Goal: Transaction & Acquisition: Download file/media

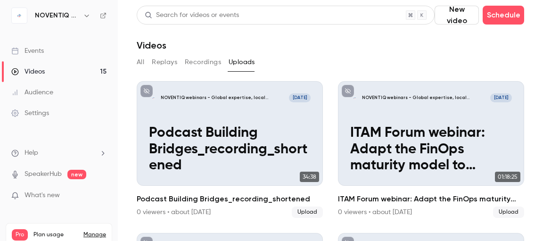
click at [472, 36] on header "Search for videos or events New video Schedule Videos" at bounding box center [331, 28] width 388 height 45
click at [440, 17] on button "New video" at bounding box center [457, 15] width 44 height 19
click at [457, 65] on div "Upload" at bounding box center [482, 65] width 72 height 9
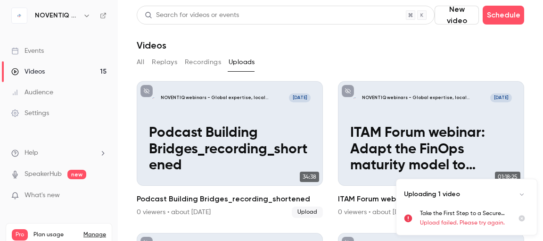
click at [408, 218] on icon "Uploads list" at bounding box center [408, 218] width 8 height 8
click at [520, 221] on icon "Cancel upload" at bounding box center [522, 218] width 8 height 7
click at [525, 194] on icon "Collapse uploads list" at bounding box center [522, 194] width 8 height 7
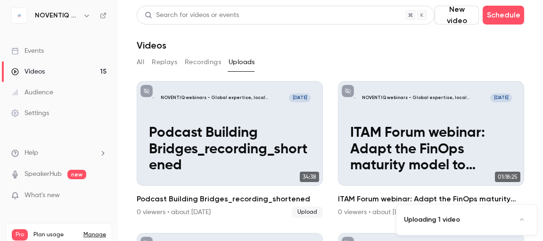
click at [523, 218] on icon "Expand uploads list" at bounding box center [522, 220] width 8 height 7
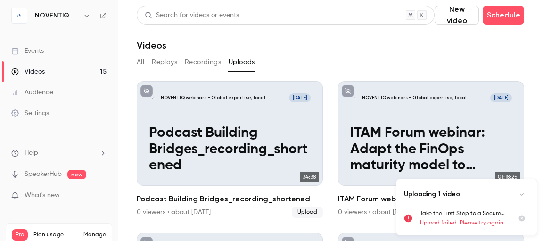
click at [447, 14] on button "New video" at bounding box center [457, 15] width 44 height 19
click at [457, 66] on div "Upload" at bounding box center [482, 65] width 72 height 9
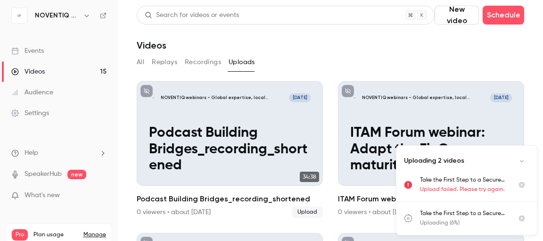
click at [58, 195] on span "What's new" at bounding box center [42, 196] width 35 height 10
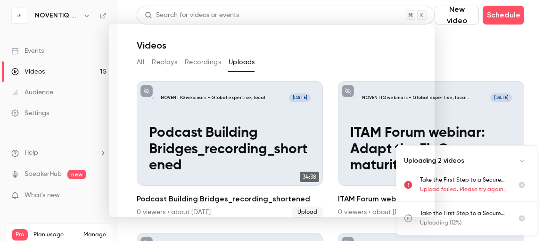
click at [0, 0] on noticeable-lightbox at bounding box center [0, 0] width 0 height 0
click at [461, 60] on div at bounding box center [271, 120] width 543 height 241
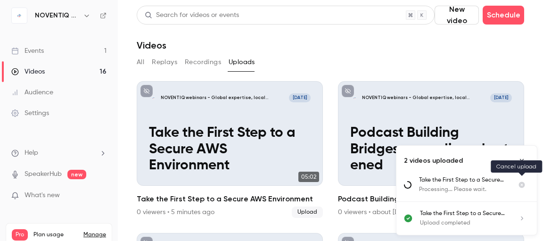
click at [522, 184] on icon "Cancel upload" at bounding box center [522, 185] width 8 height 7
click at [520, 220] on icon "Uploads list" at bounding box center [522, 218] width 8 height 7
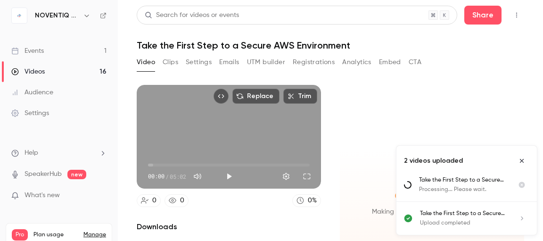
click at [522, 157] on button "Close uploads list" at bounding box center [522, 160] width 15 height 15
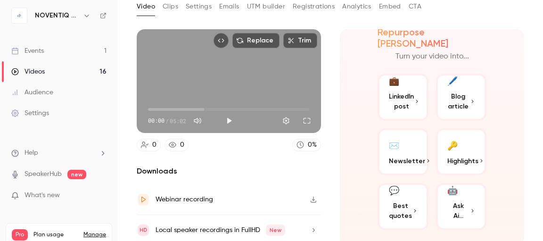
scroll to position [11, 0]
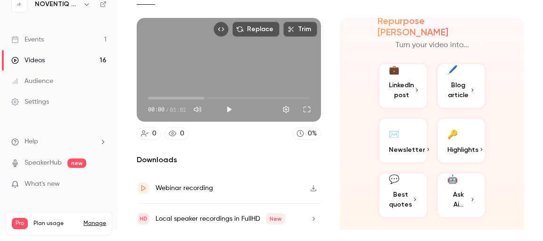
click at [394, 145] on span "Newsletter" at bounding box center [407, 150] width 36 height 10
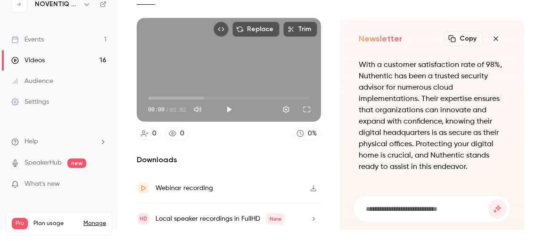
click at [447, 37] on button "Copy" at bounding box center [463, 38] width 39 height 15
click at [420, 198] on form at bounding box center [432, 209] width 157 height 26
click at [420, 204] on input at bounding box center [426, 209] width 123 height 10
type input "**********"
click at [488, 200] on button "submit" at bounding box center [497, 209] width 19 height 19
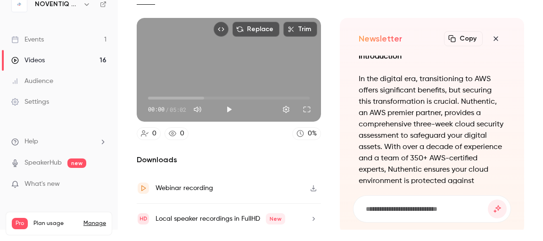
scroll to position [-78, 0]
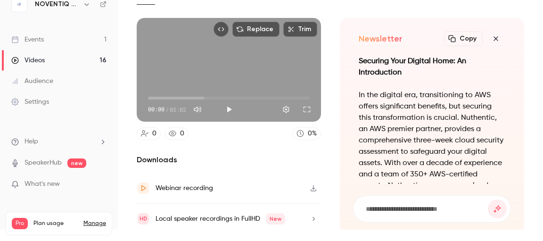
click at [452, 42] on button "Copy" at bounding box center [463, 38] width 39 height 15
click at [170, 190] on div "Webinar recording" at bounding box center [175, 188] width 76 height 13
click at [432, 208] on input at bounding box center [426, 209] width 123 height 10
type input "**********"
click at [488, 200] on button "submit" at bounding box center [497, 209] width 19 height 19
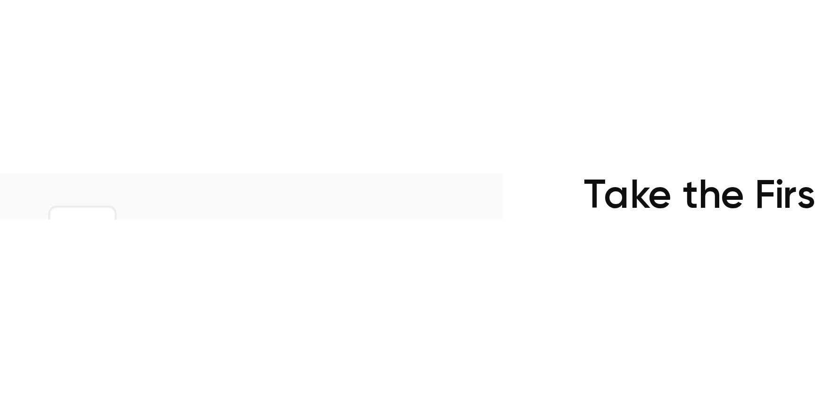
scroll to position [0, 0]
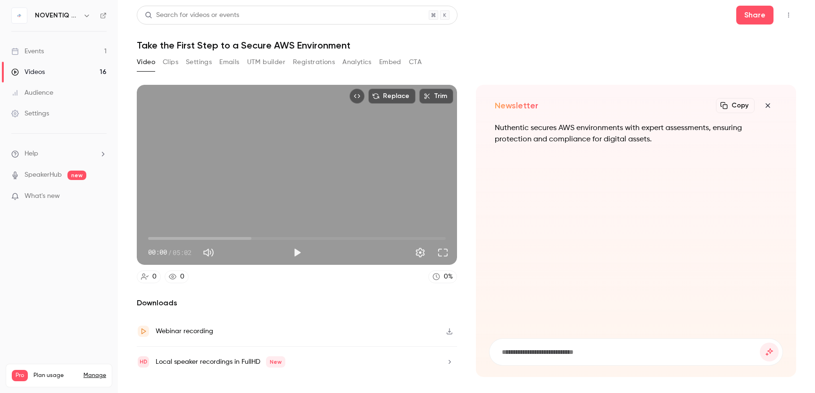
click at [543, 103] on button "Copy" at bounding box center [735, 105] width 39 height 15
click at [543, 241] on input at bounding box center [630, 352] width 259 height 10
type input "*"
type input "**********"
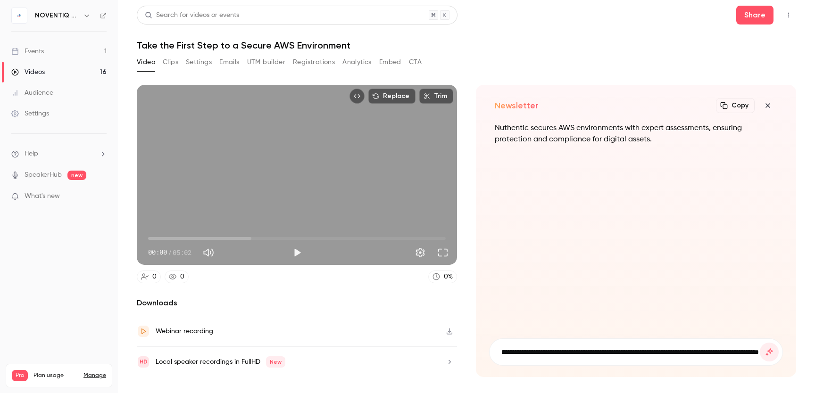
click at [543, 241] on button "submit" at bounding box center [769, 352] width 19 height 19
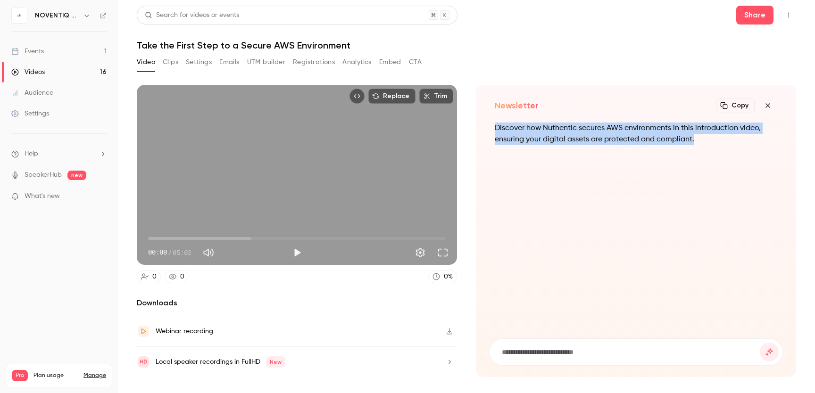
drag, startPoint x: 692, startPoint y: 140, endPoint x: 495, endPoint y: 126, distance: 197.6
click at [495, 126] on div "Discover how Nuthentic secures AWS environments in this introduction video, ens…" at bounding box center [636, 140] width 283 height 34
click at [543, 101] on button "Copy" at bounding box center [735, 105] width 39 height 15
